Goal: Task Accomplishment & Management: Complete application form

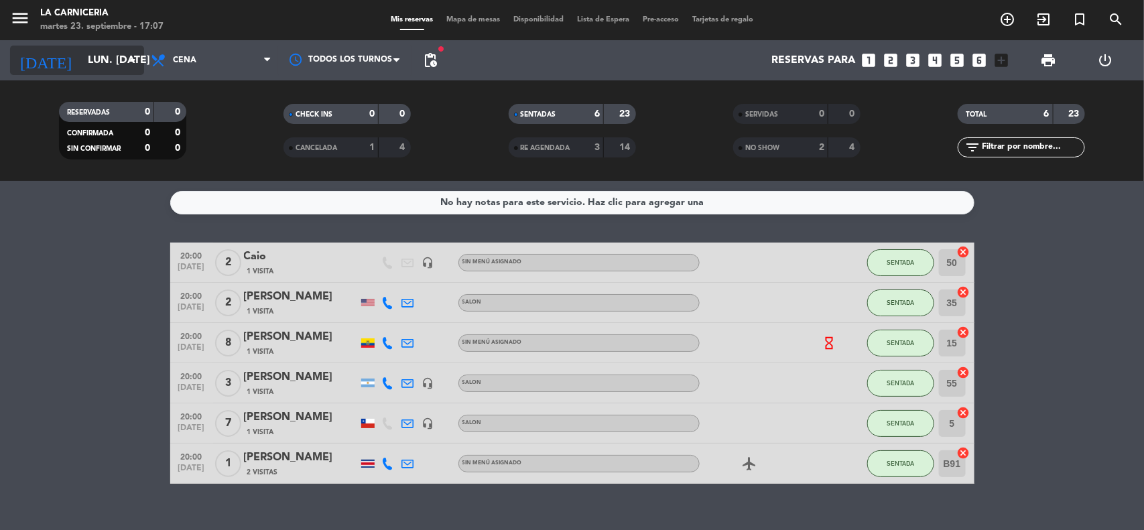
click at [88, 60] on input "lun. [DATE]" at bounding box center [151, 61] width 141 height 26
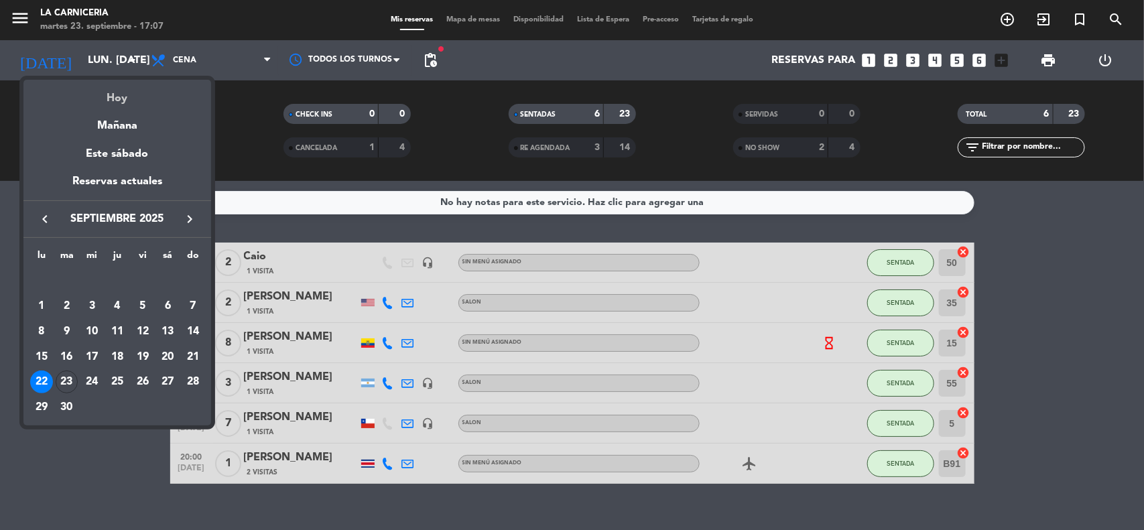
click at [111, 98] on div "Hoy" at bounding box center [117, 93] width 188 height 27
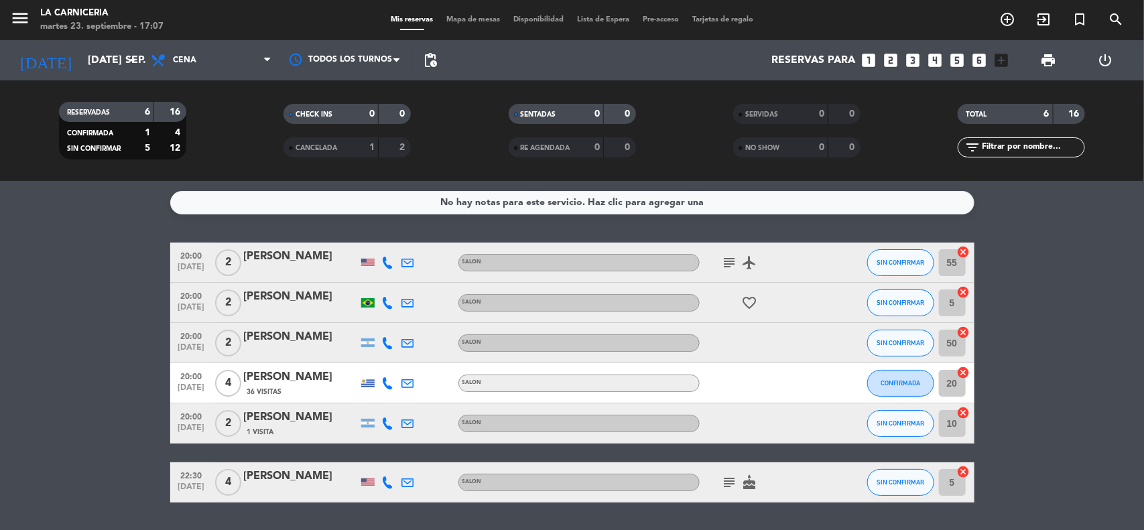
click at [730, 259] on icon "subject" at bounding box center [730, 263] width 16 height 16
click at [728, 259] on icon "subject" at bounding box center [730, 263] width 16 height 16
click at [134, 290] on bookings-row "20:00 [DATE] 2 [PERSON_NAME] SALON subject airplanemode_active SIN CONFIRMAR 55…" at bounding box center [572, 373] width 1144 height 260
click at [149, 326] on bookings-row "20:00 [DATE] 2 [PERSON_NAME] SALON subject airplanemode_active SIN CONFIRMAR 55…" at bounding box center [572, 373] width 1144 height 260
click at [725, 480] on icon "subject" at bounding box center [730, 482] width 16 height 16
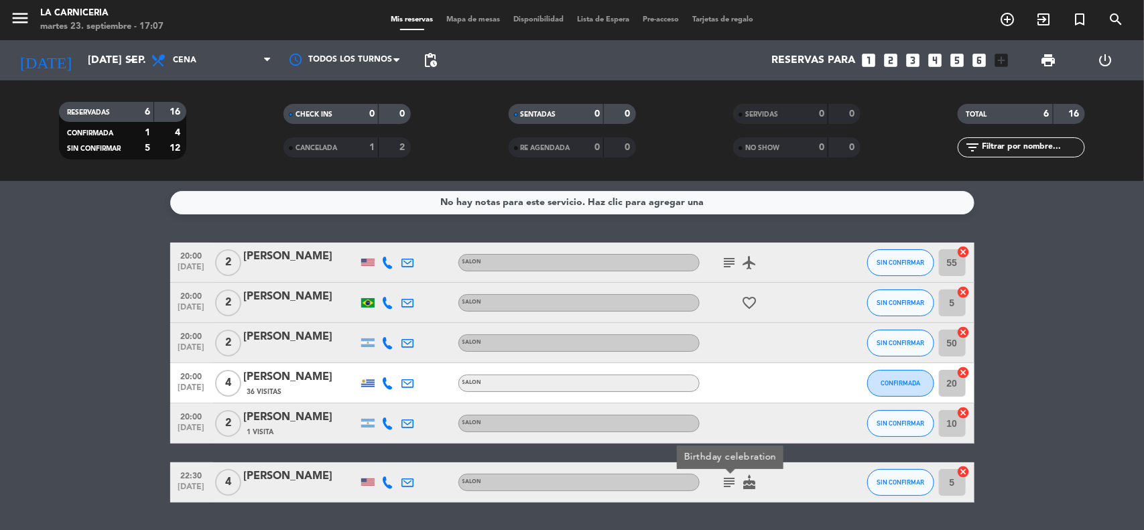
click at [732, 483] on icon "subject" at bounding box center [730, 482] width 16 height 16
click at [0, 302] on bookings-row "20:00 [DATE] 2 [PERSON_NAME] SALON subject airplanemode_active SIN CONFIRMAR 55…" at bounding box center [572, 373] width 1144 height 260
click at [147, 241] on div "No hay notas para este servicio. Haz clic para agregar una 20:00 [DATE] 2 [PERS…" at bounding box center [572, 355] width 1144 height 349
click at [119, 50] on input "[DATE] sep." at bounding box center [151, 61] width 141 height 26
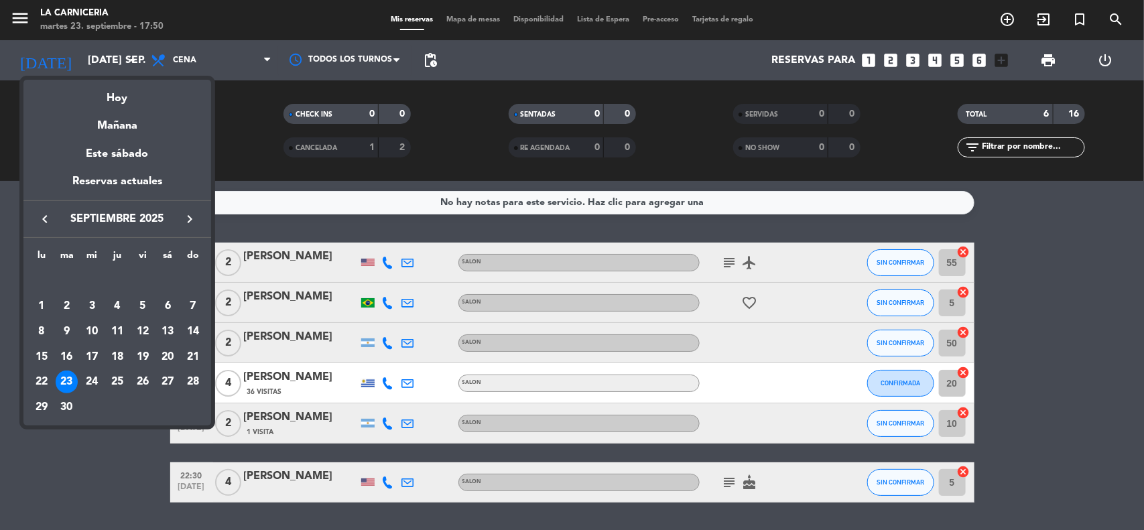
click at [186, 218] on icon "keyboard_arrow_right" at bounding box center [190, 219] width 16 height 16
click at [98, 471] on div at bounding box center [572, 265] width 1144 height 530
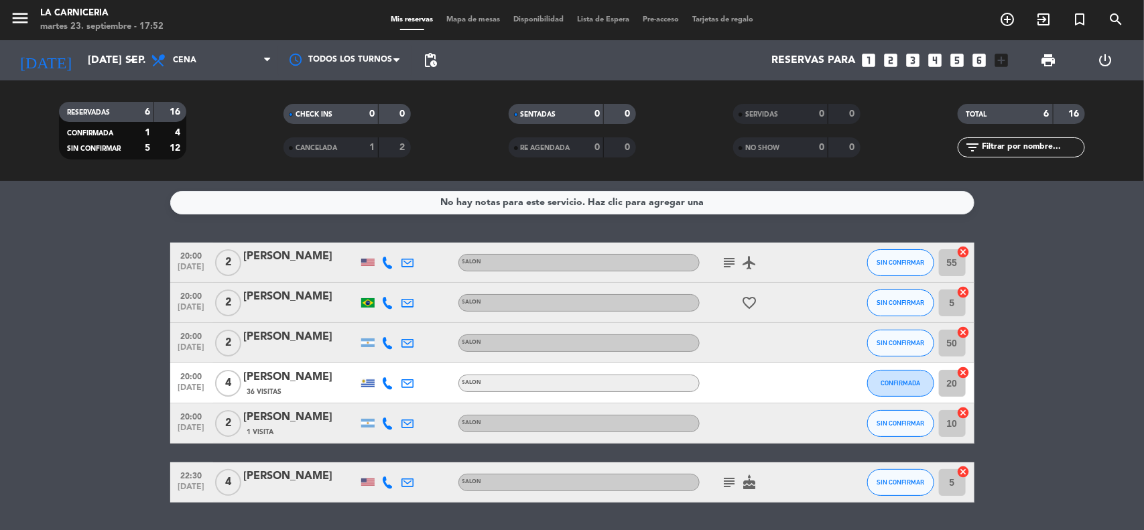
click at [144, 198] on service-notes "No hay notas para este servicio. Haz clic para agregar una" at bounding box center [572, 202] width 1144 height 23
click at [129, 263] on bookings-row "20:00 [DATE] 2 [PERSON_NAME] SALON subject airplanemode_active SIN CONFIRMAR 55…" at bounding box center [572, 373] width 1144 height 260
click at [228, 111] on filter-checkbox "RESERVADAS 6 16 CONFIRMADA 1 4 SIN CONFIRMAR 5 12" at bounding box center [122, 131] width 224 height 58
click at [126, 61] on icon "arrow_drop_down" at bounding box center [133, 60] width 16 height 16
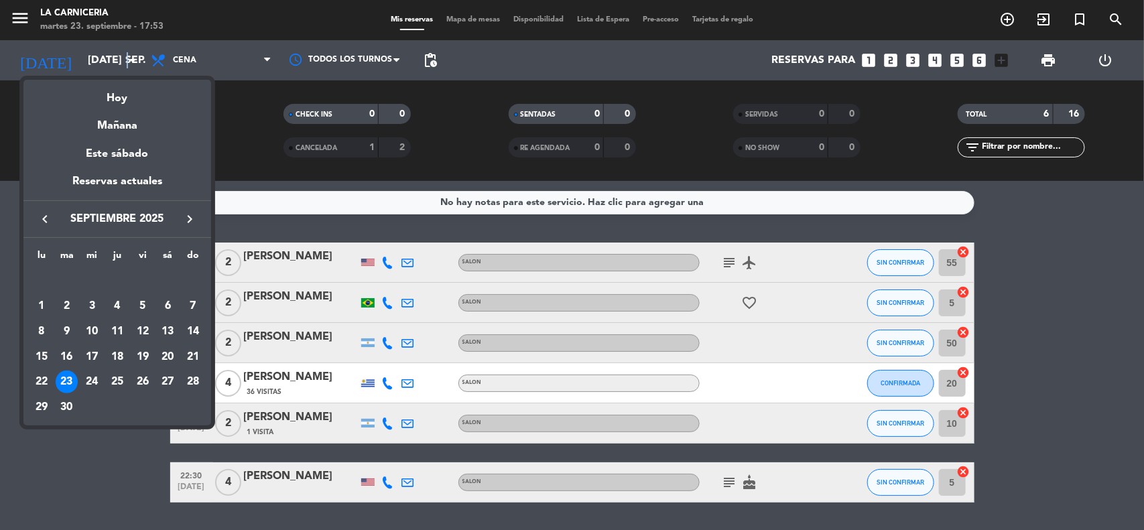
click at [189, 216] on icon "keyboard_arrow_right" at bounding box center [190, 219] width 16 height 16
drag, startPoint x: 167, startPoint y: 303, endPoint x: 174, endPoint y: 298, distance: 8.6
click at [171, 303] on div "4" at bounding box center [167, 306] width 23 height 23
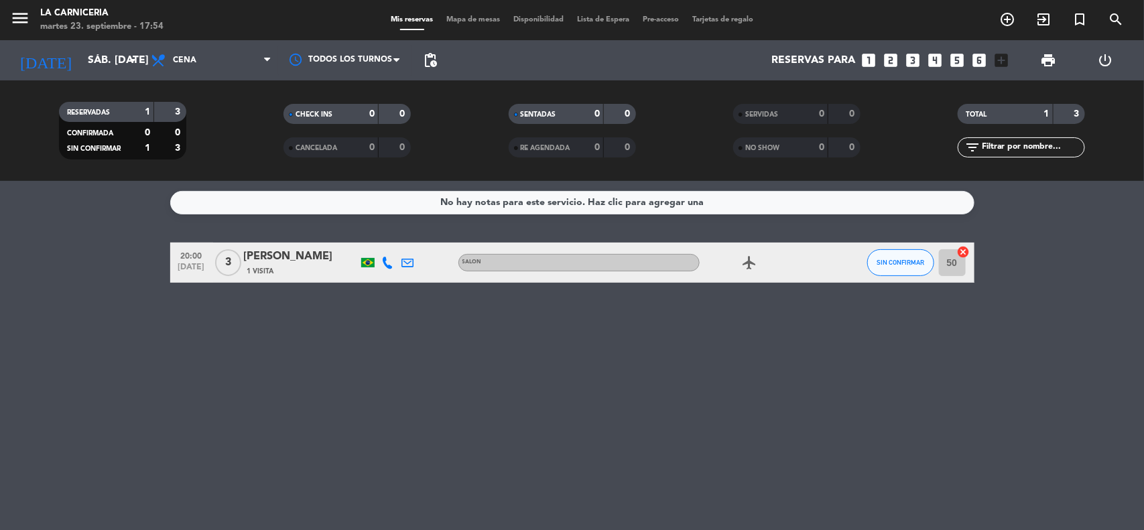
click at [236, 292] on div "No hay notas para este servicio. Haz clic para agregar una 20:00 [DATE] 3 [PERS…" at bounding box center [572, 355] width 1144 height 349
click at [228, 299] on div "No hay notas para este servicio. Haz clic para agregar una 20:00 [DATE] 3 [PERS…" at bounding box center [572, 355] width 1144 height 349
click at [116, 238] on div "No hay notas para este servicio. Haz clic para agregar una 20:00 [DATE] 3 [PERS…" at bounding box center [572, 355] width 1144 height 349
click at [115, 68] on input "sáb. [DATE]" at bounding box center [151, 61] width 141 height 26
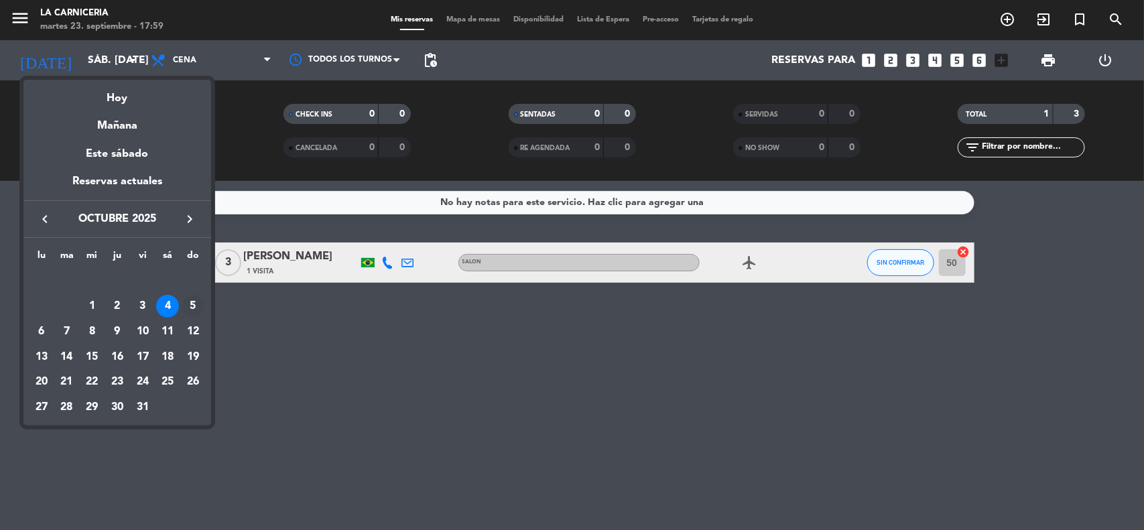
click at [194, 299] on div "5" at bounding box center [193, 306] width 23 height 23
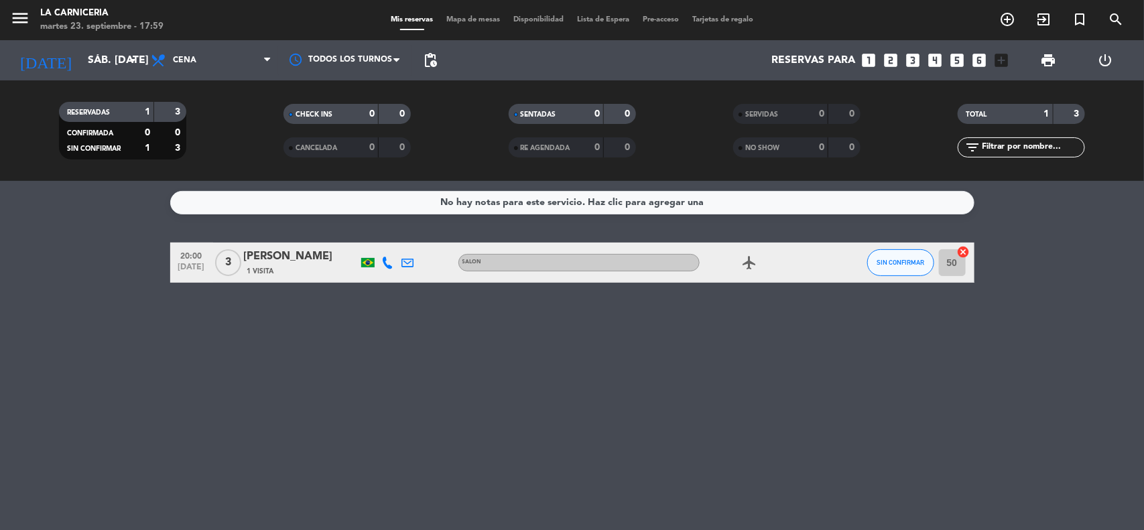
type input "dom. [DATE]"
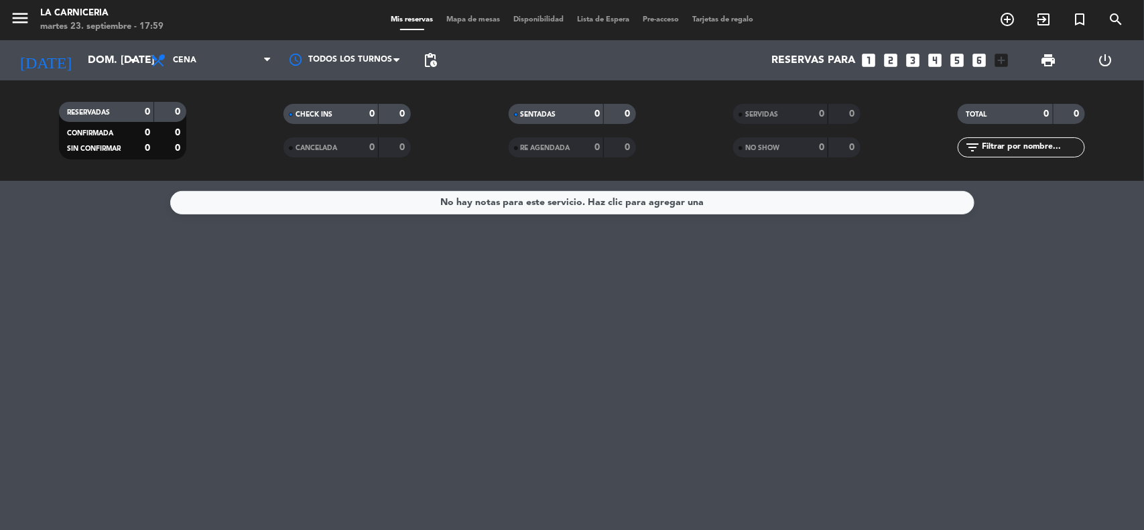
click at [212, 44] on div "Todos los servicios Almuerzo Cena Cena Todos los servicios Almuerzo Cena" at bounding box center [211, 60] width 134 height 40
click at [213, 52] on span "Cena" at bounding box center [211, 60] width 134 height 29
click at [205, 116] on div "menu La Carniceria martes 23. septiembre - 17:59 Mis reservas Mapa de mesas Dis…" at bounding box center [572, 90] width 1144 height 181
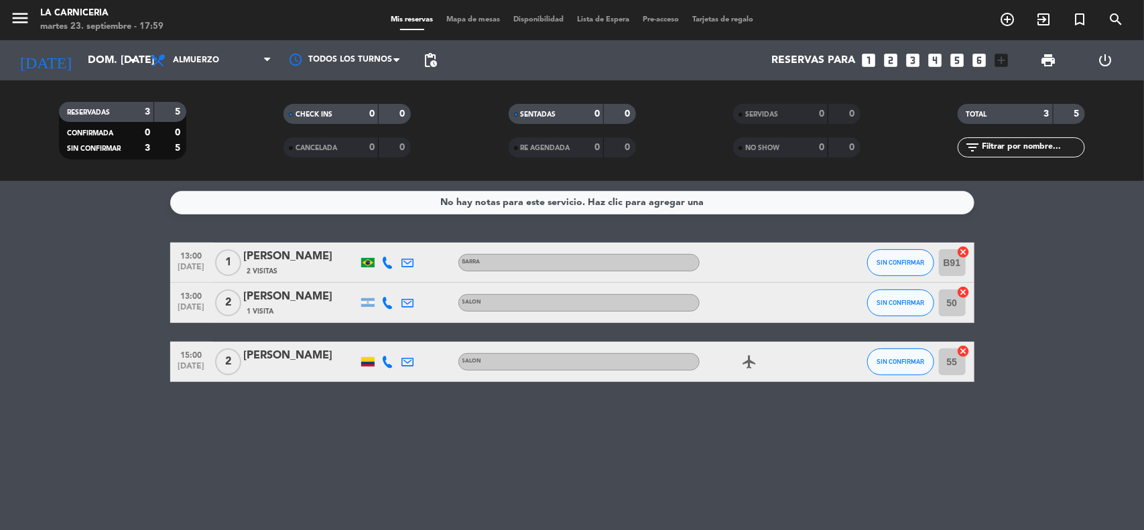
click at [912, 58] on icon "looks_3" at bounding box center [912, 60] width 17 height 17
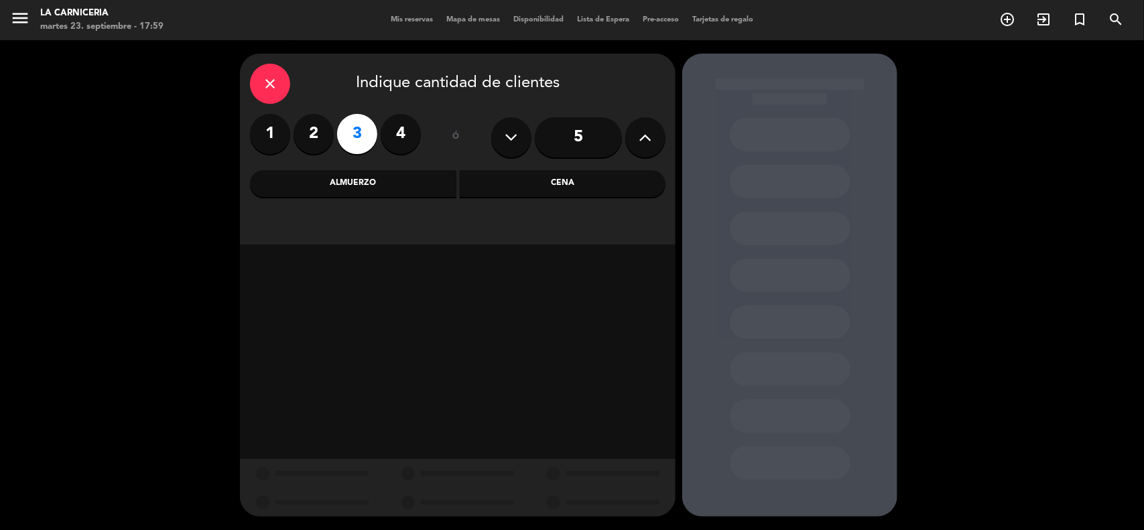
click at [412, 181] on div "Almuerzo" at bounding box center [353, 183] width 206 height 27
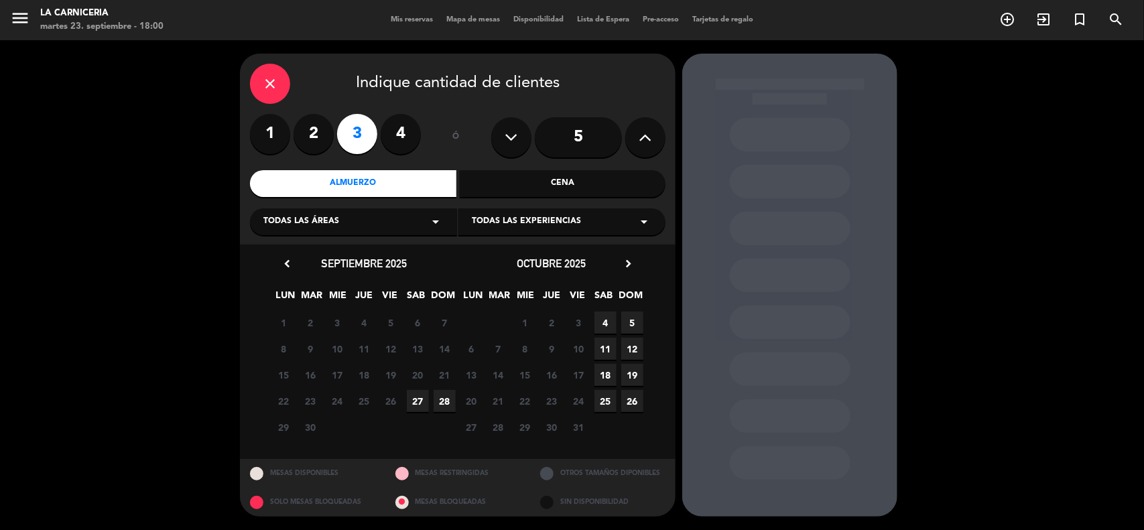
click at [630, 319] on span "5" at bounding box center [632, 323] width 22 height 22
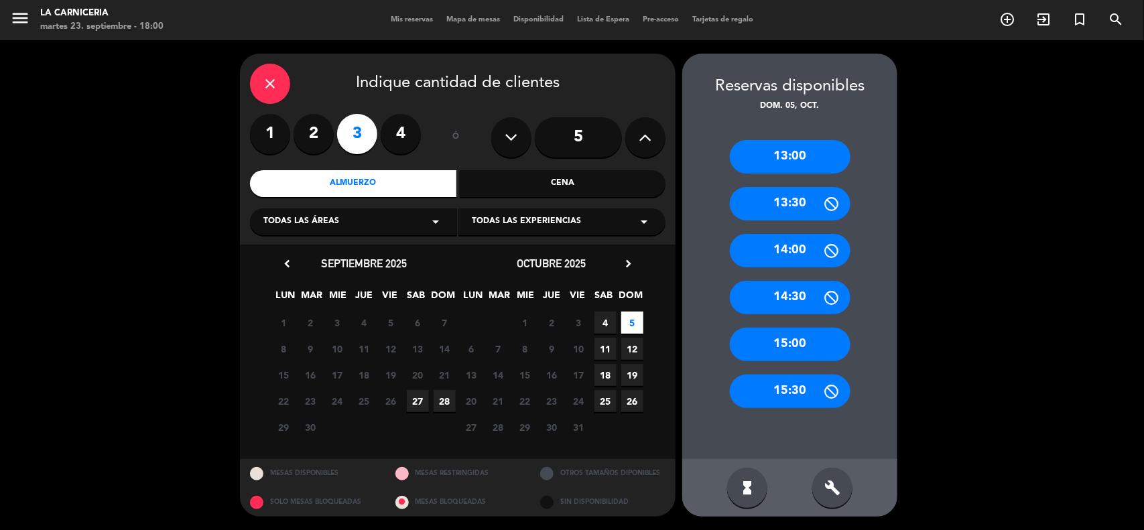
click at [771, 159] on div "13:00" at bounding box center [790, 156] width 121 height 33
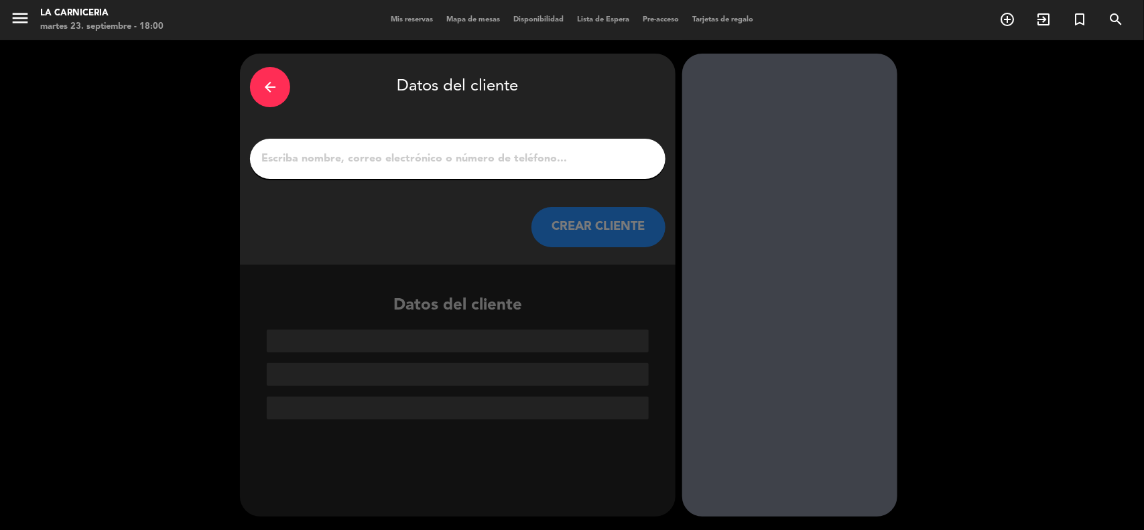
click at [473, 151] on input "1" at bounding box center [457, 158] width 395 height 19
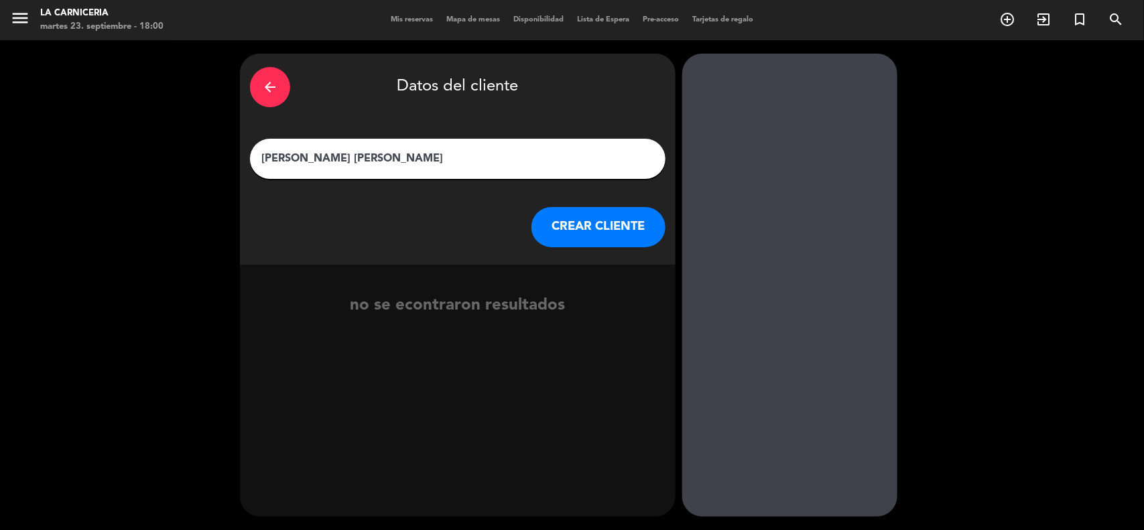
type input "[PERSON_NAME] [PERSON_NAME]"
click at [601, 242] on button "CREAR CLIENTE" at bounding box center [598, 227] width 134 height 40
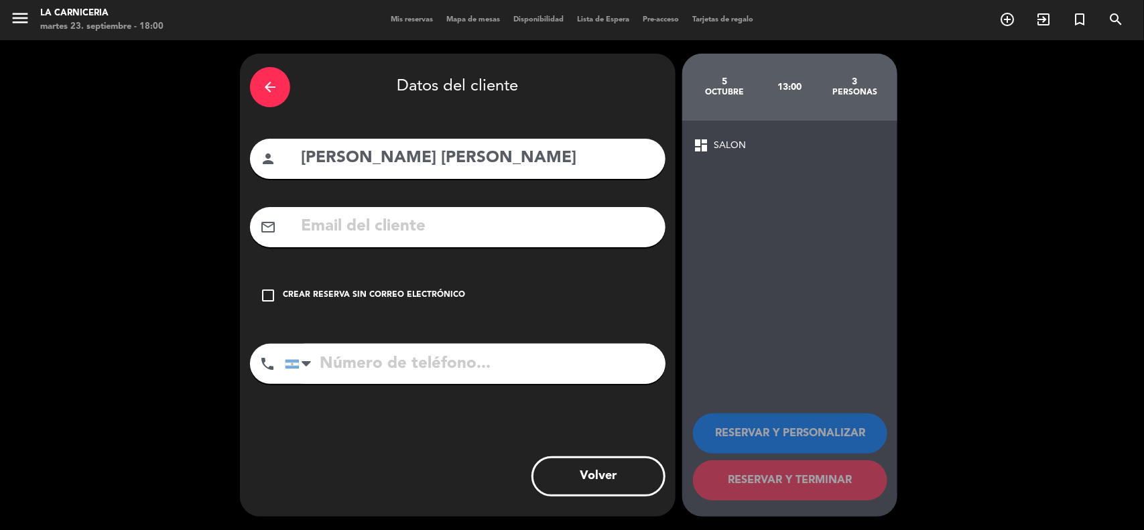
click at [370, 293] on div "Crear reserva sin correo electrónico" at bounding box center [374, 295] width 182 height 13
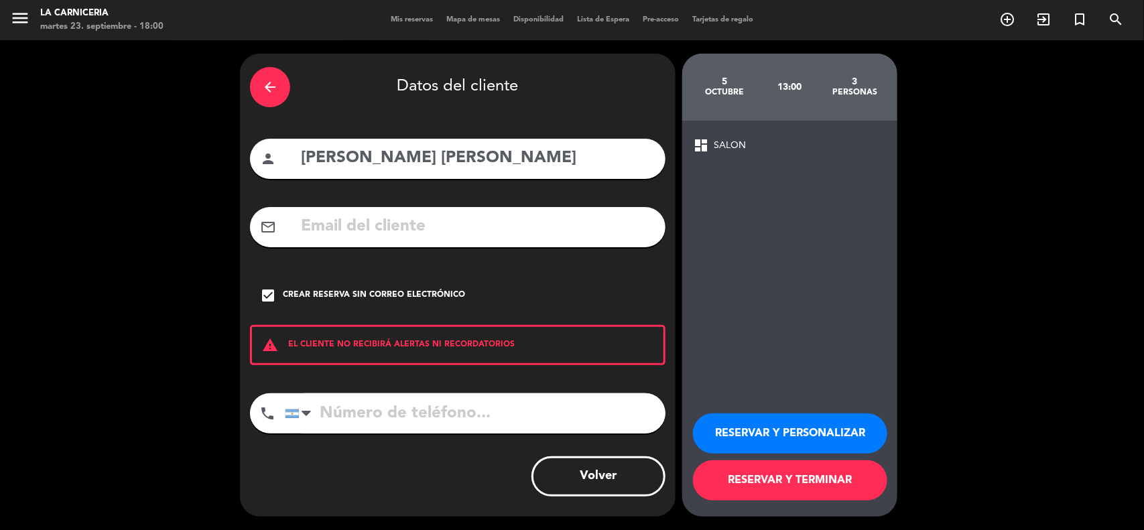
drag, startPoint x: 395, startPoint y: 406, endPoint x: 409, endPoint y: 415, distance: 16.9
click at [409, 415] on input "tel" at bounding box center [475, 413] width 381 height 40
type input "[PHONE_NUMBER]"
click at [776, 479] on button "RESERVAR Y TERMINAR" at bounding box center [790, 480] width 194 height 40
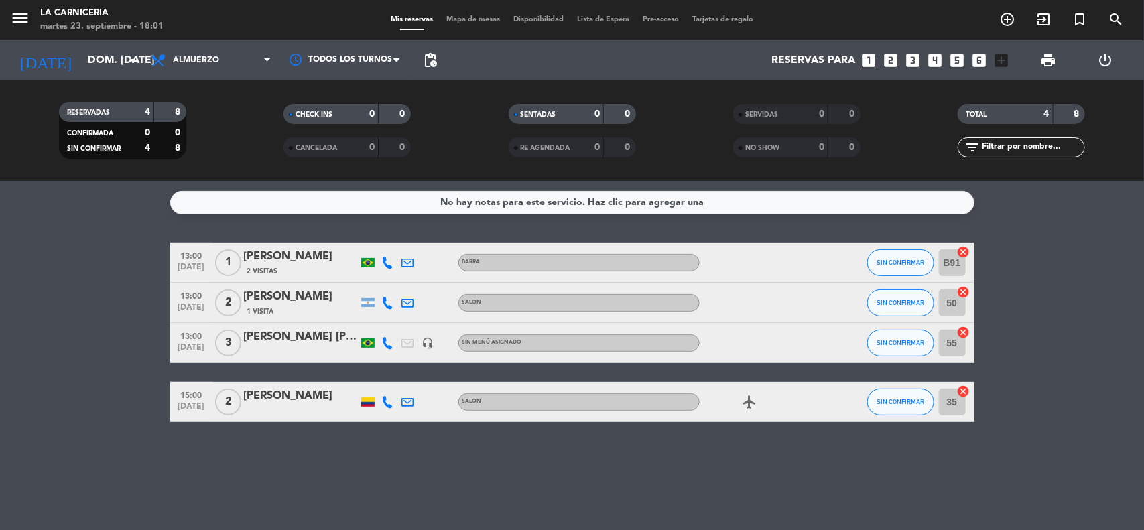
click at [137, 253] on bookings-row "13:00 [DATE] 1 [PERSON_NAME] 2 Visitas BARRA SIN CONFIRMAR B91 cancel 13:00 [DA…" at bounding box center [572, 333] width 1144 height 180
click at [92, 64] on input "dom. [DATE]" at bounding box center [151, 61] width 141 height 26
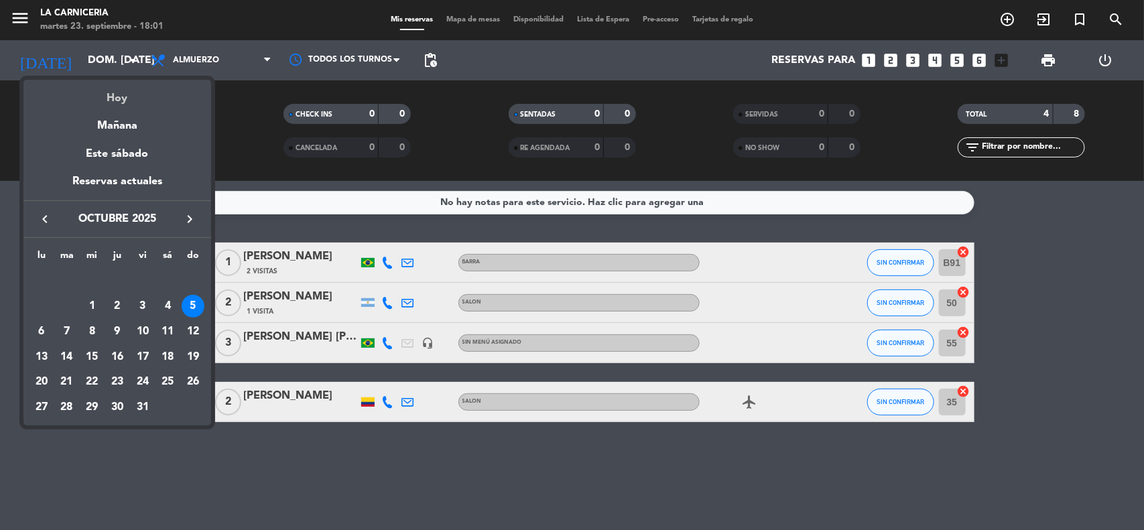
click at [115, 96] on div "Hoy" at bounding box center [117, 93] width 188 height 27
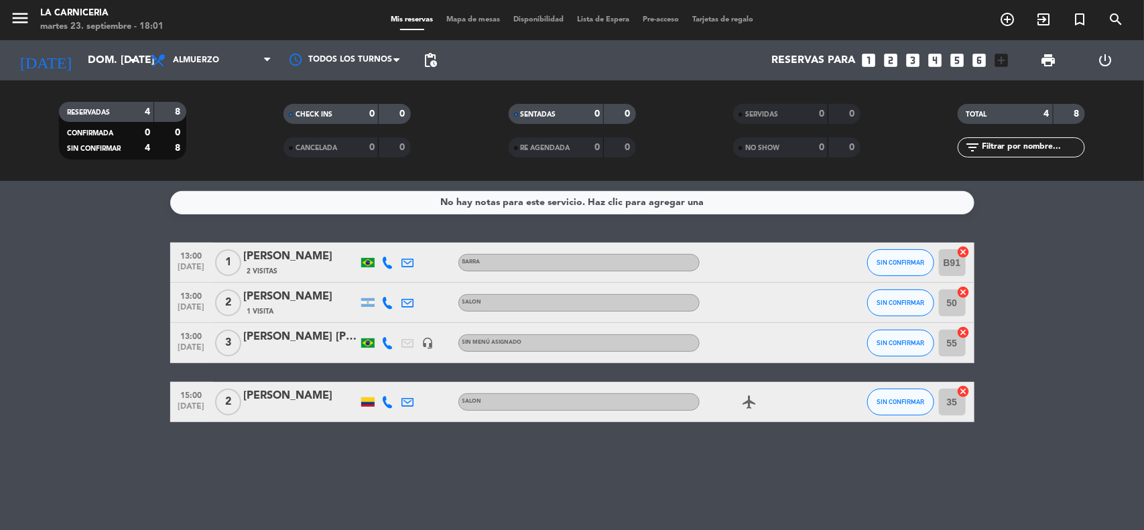
type input "[DATE] sep."
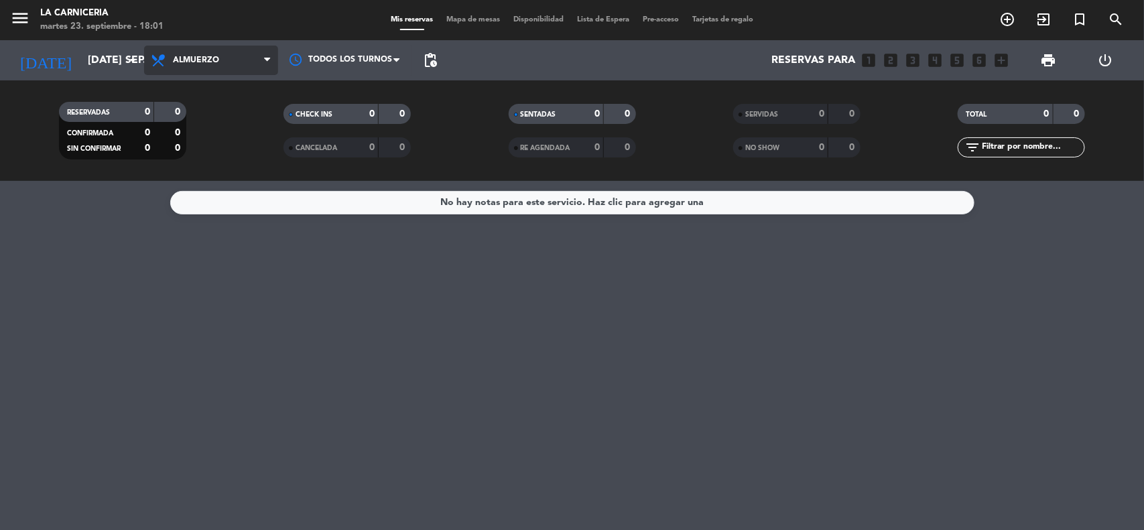
click at [251, 58] on span "Almuerzo" at bounding box center [211, 60] width 134 height 29
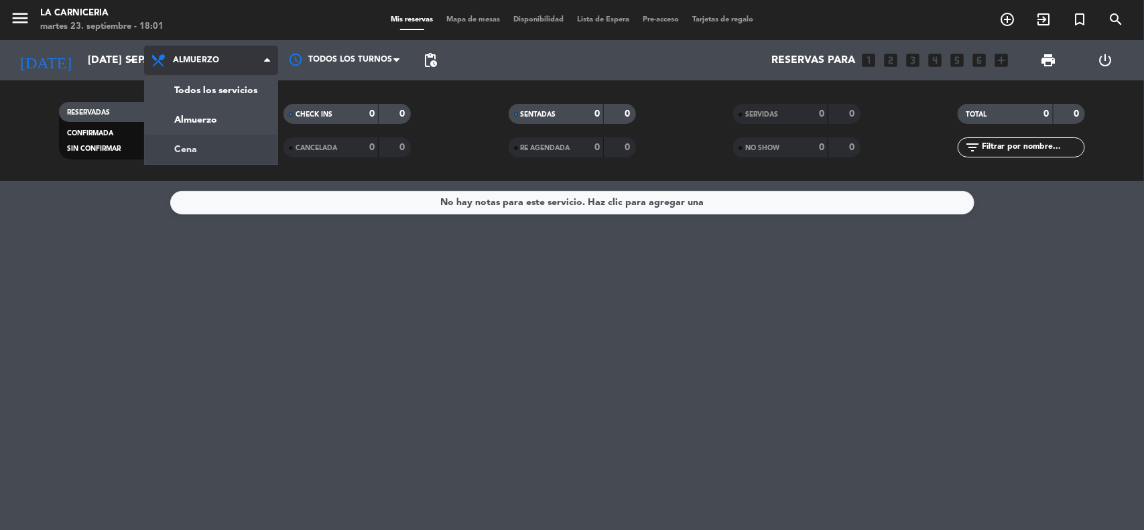
click at [201, 148] on div "menu La Carniceria martes 23. septiembre - 18:01 Mis reservas Mapa de mesas Dis…" at bounding box center [572, 90] width 1144 height 181
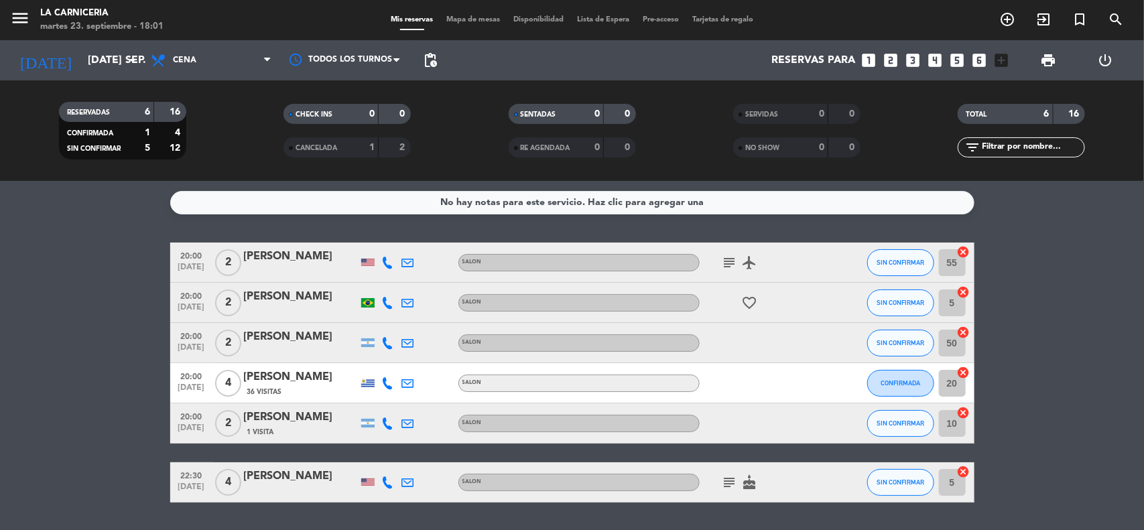
click at [145, 278] on bookings-row "20:00 [DATE] 2 [PERSON_NAME] SALON subject airplanemode_active SIN CONFIRMAR 55…" at bounding box center [572, 373] width 1144 height 260
click at [115, 290] on bookings-row "20:00 [DATE] 2 [PERSON_NAME] SALON subject airplanemode_active SIN CONFIRMAR 55…" at bounding box center [572, 373] width 1144 height 260
click at [94, 314] on bookings-row "20:00 [DATE] 2 [PERSON_NAME] SALON subject airplanemode_active SIN CONFIRMAR 55…" at bounding box center [572, 373] width 1144 height 260
